Goal: Information Seeking & Learning: Check status

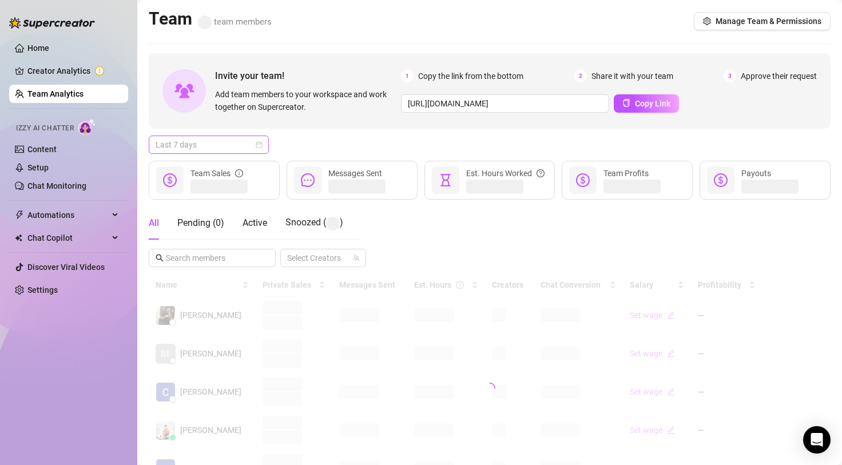
click at [189, 136] on span "Last 7 days" at bounding box center [209, 144] width 106 height 17
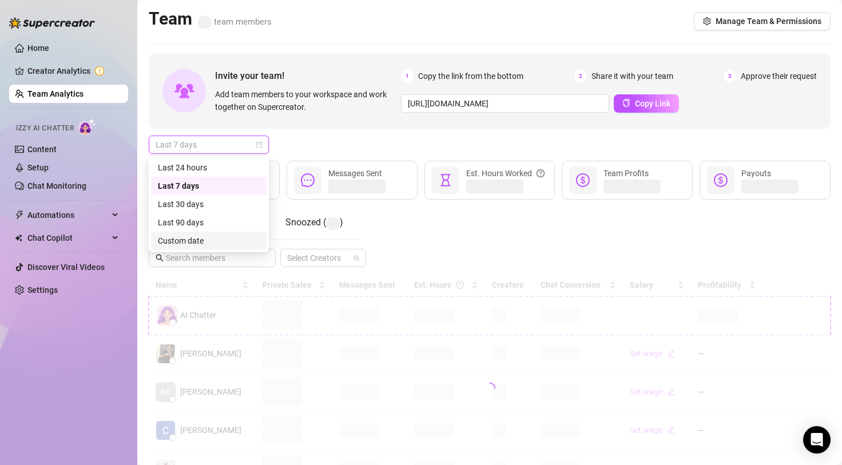
click at [203, 241] on div "Custom date" at bounding box center [209, 240] width 102 height 13
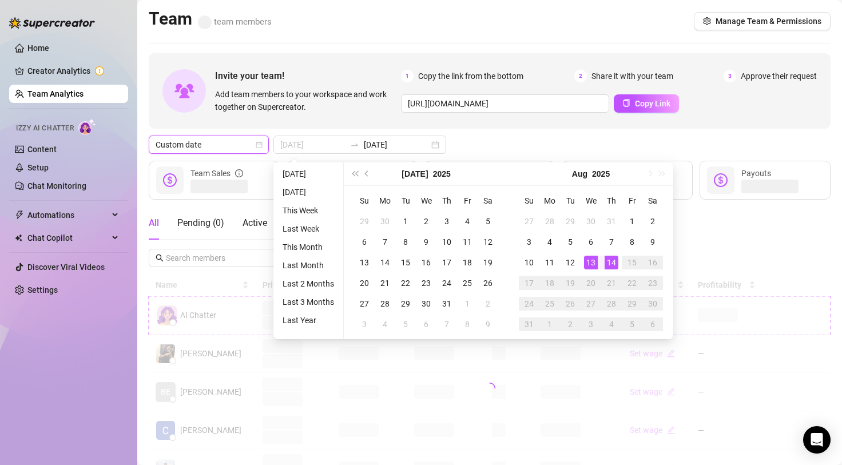
type input "[DATE]"
click at [603, 260] on td "14" at bounding box center [611, 262] width 21 height 21
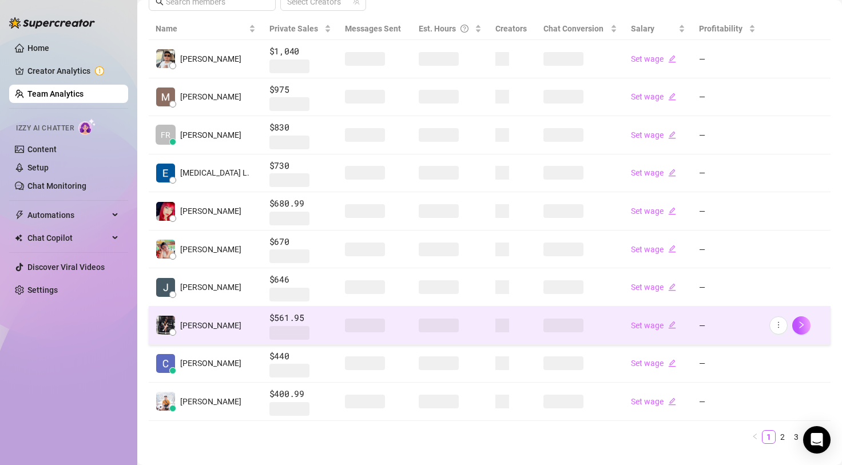
scroll to position [252, 0]
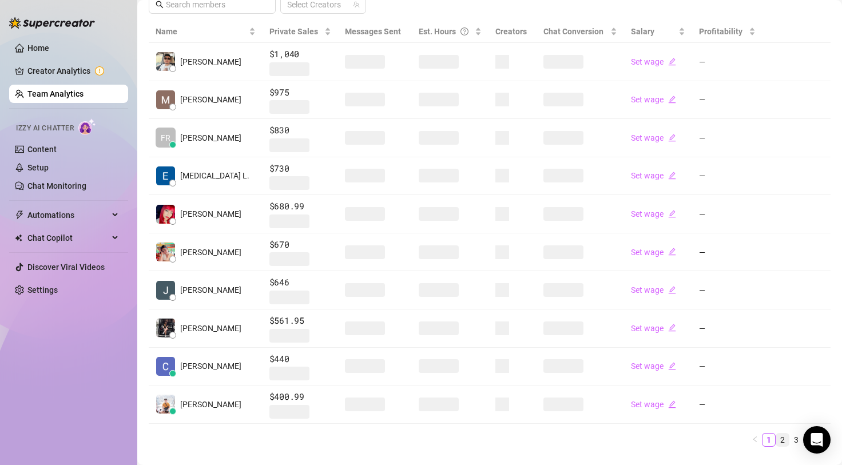
click at [779, 444] on link "2" at bounding box center [782, 439] width 13 height 13
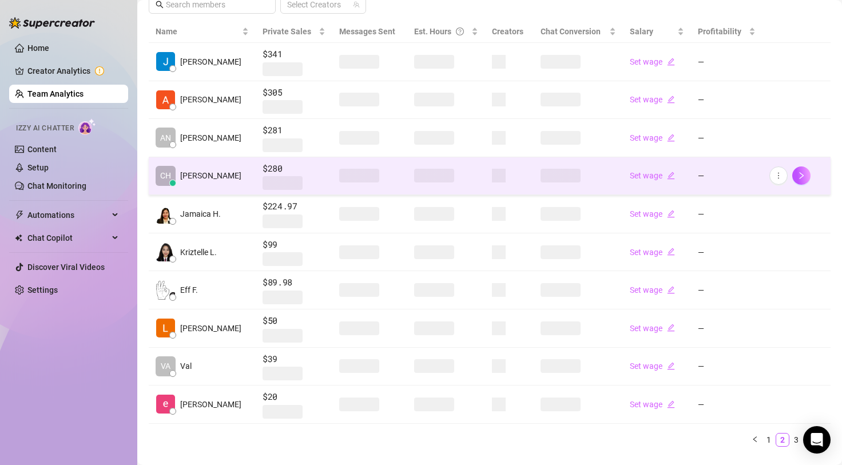
click at [571, 176] on span at bounding box center [560, 176] width 40 height 14
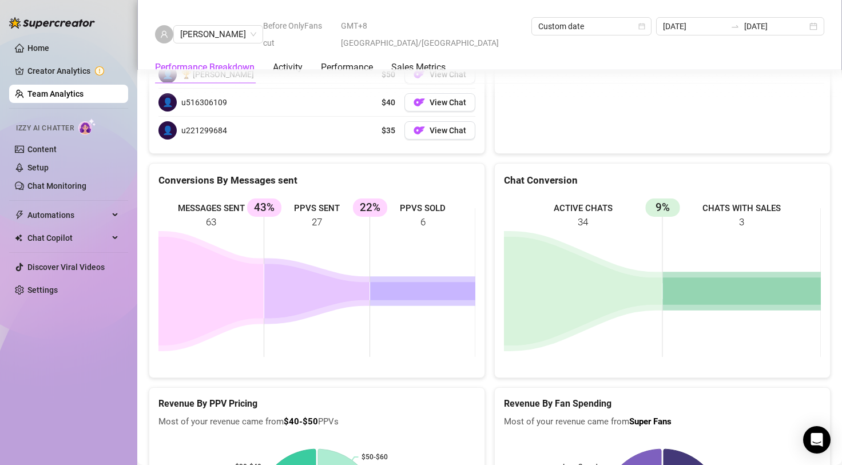
scroll to position [1804, 0]
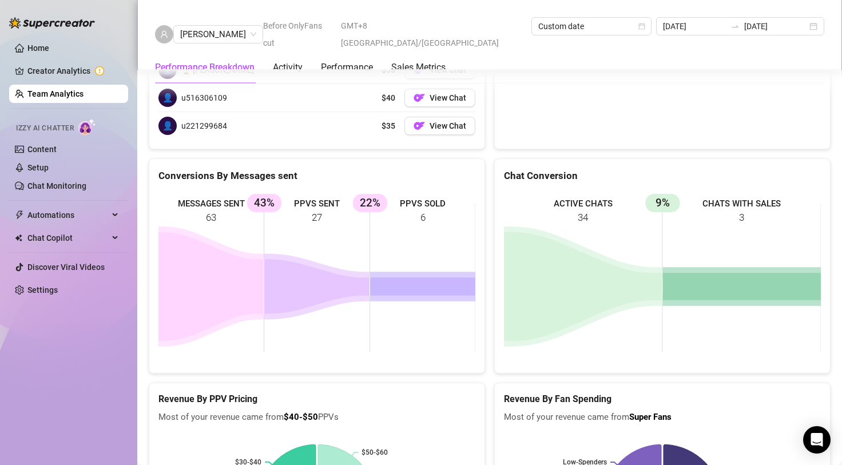
click at [49, 80] on link "Creator Analytics" at bounding box center [72, 71] width 91 height 18
